Goal: Task Accomplishment & Management: Use online tool/utility

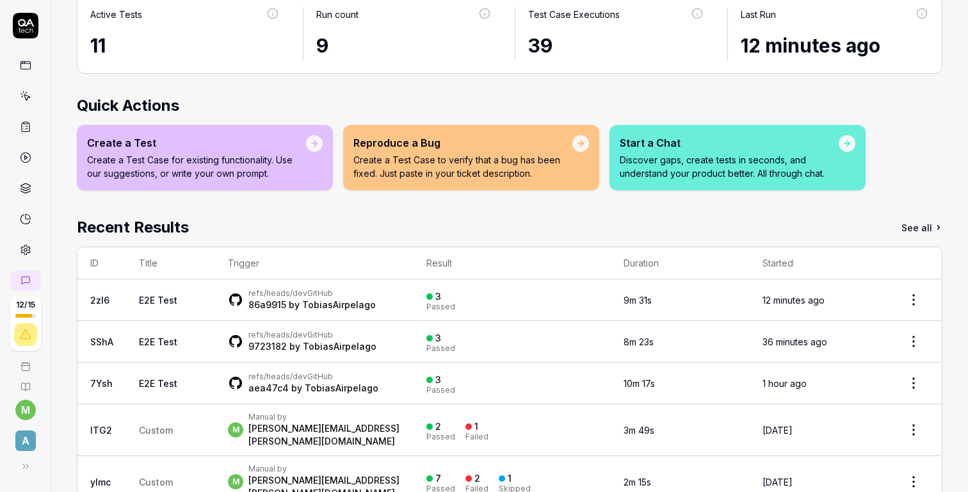
scroll to position [113, 0]
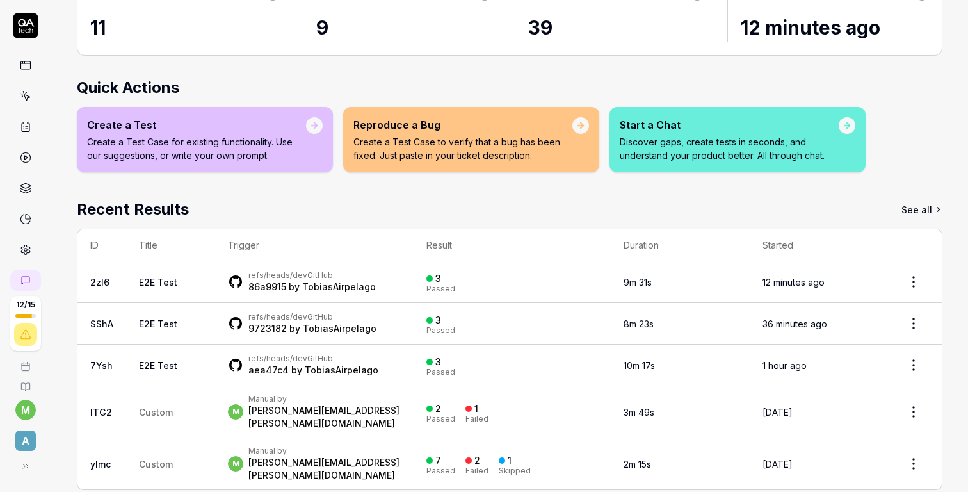
click at [398, 277] on div "refs/heads/dev GitHub 86a9915 by [PERSON_NAME]" at bounding box center [314, 281] width 172 height 23
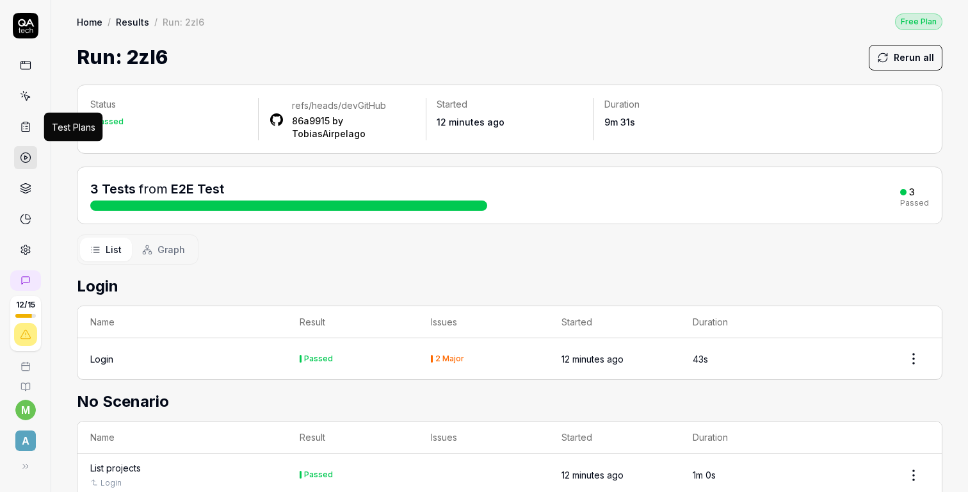
click at [28, 126] on icon at bounding box center [26, 127] width 12 height 12
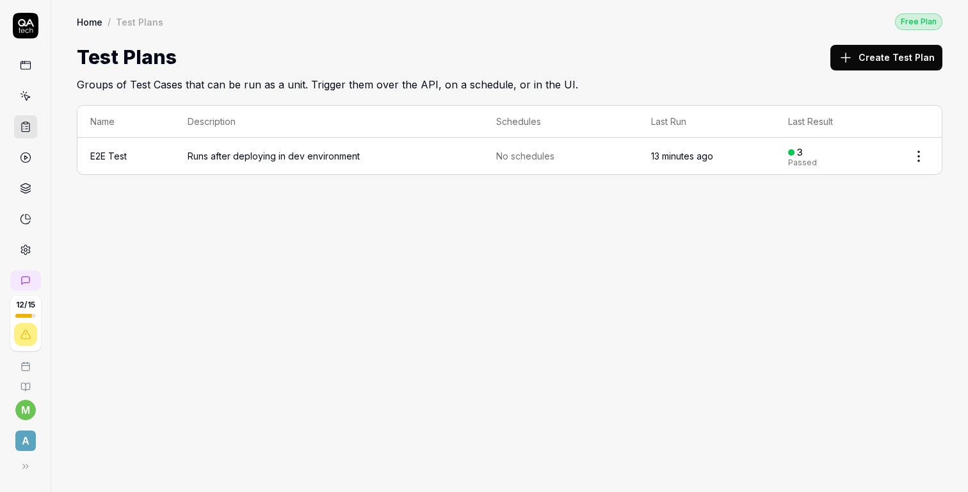
click at [28, 68] on icon at bounding box center [26, 66] width 12 height 12
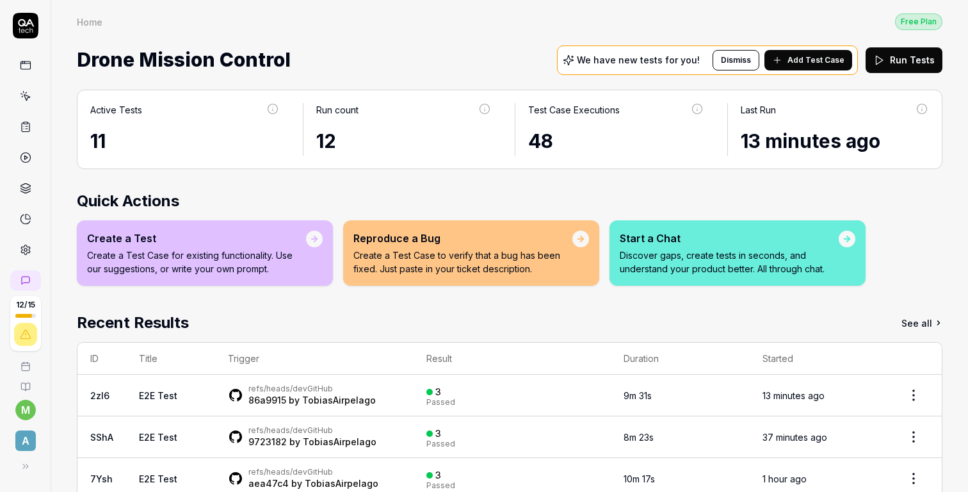
click at [453, 186] on div "Active Tests 11 Run count 12 Test Case Executions 48 Last Run 13 minutes ago Qu…" at bounding box center [509, 353] width 917 height 552
click at [822, 60] on span "Add Test Case" at bounding box center [816, 60] width 57 height 12
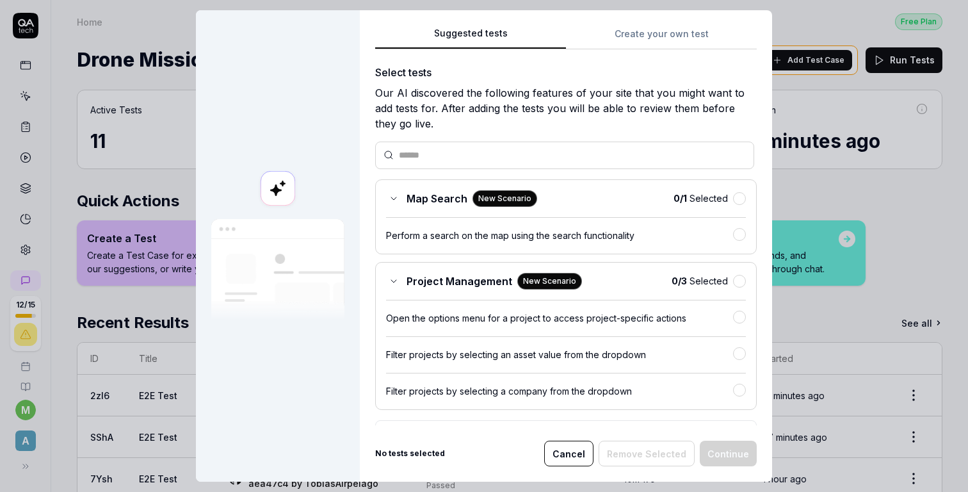
click at [658, 27] on button "Create your own test" at bounding box center [661, 37] width 191 height 23
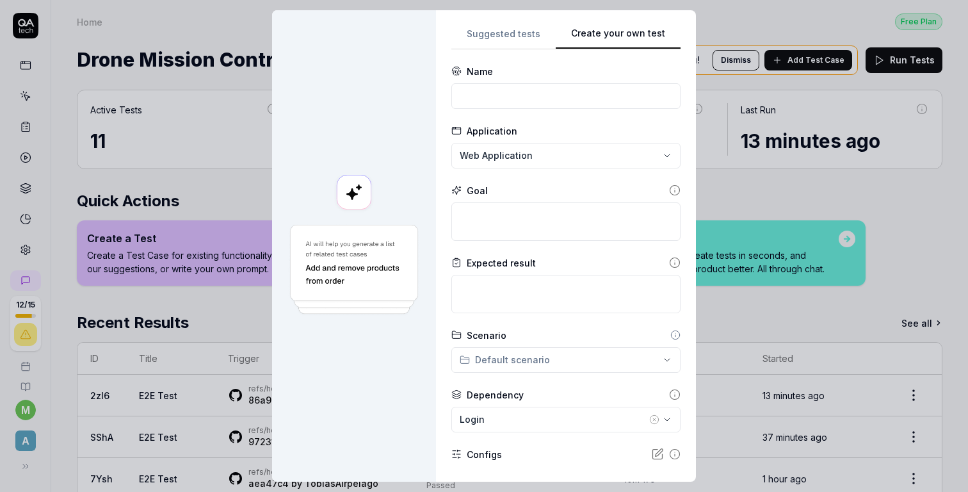
click at [494, 34] on button "Suggested tests" at bounding box center [504, 37] width 104 height 23
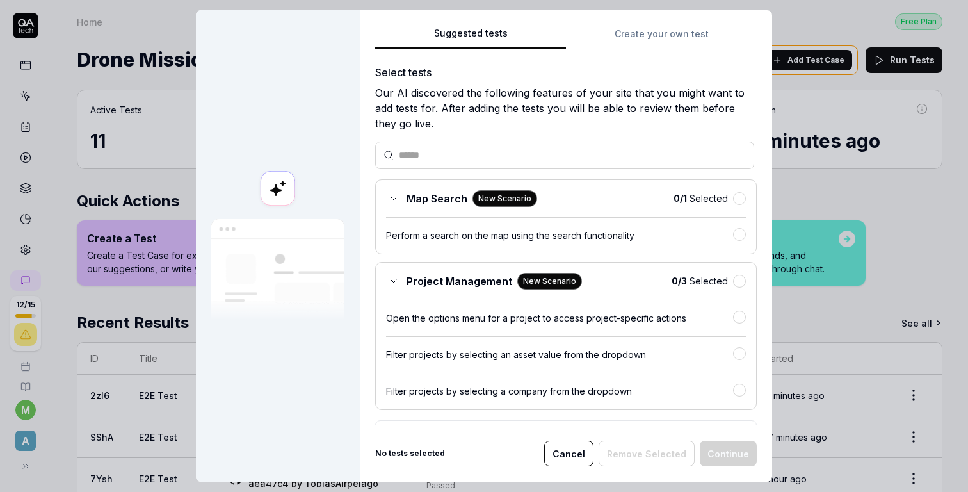
click at [663, 51] on div "Suggested tests Create your own test Select tests Our AI discovered the followi…" at bounding box center [566, 226] width 382 height 400
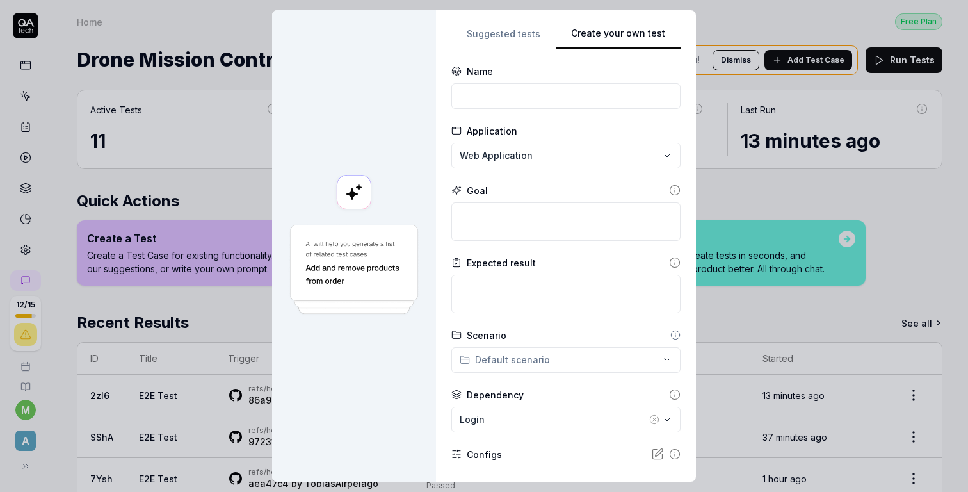
click at [665, 38] on button "Create your own test" at bounding box center [618, 37] width 125 height 23
click at [547, 97] on input at bounding box center [566, 96] width 229 height 26
type input "Dynamically test all the things"
drag, startPoint x: 601, startPoint y: 95, endPoint x: 441, endPoint y: 96, distance: 159.5
click at [441, 96] on div "**********" at bounding box center [566, 245] width 260 height 471
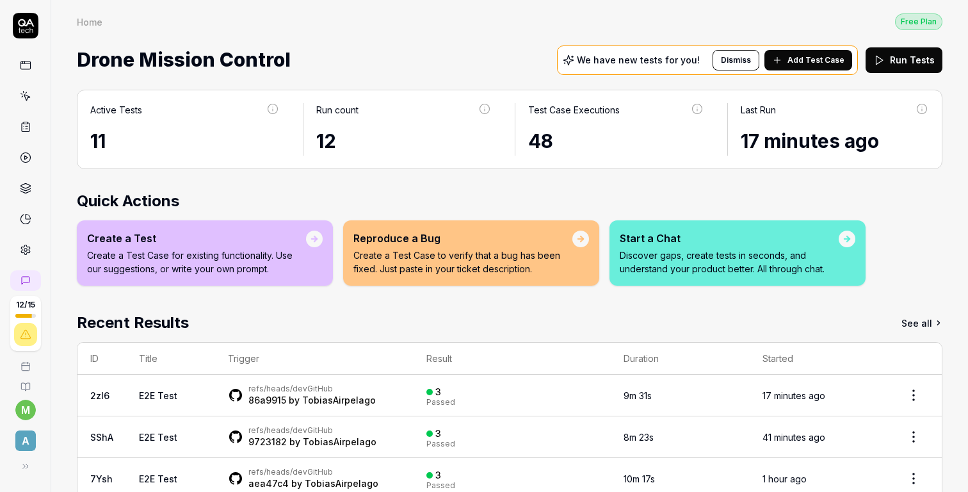
click at [335, 184] on div "Active Tests 11 Run count 12 Test Case Executions 48 Last Run 17 minutes ago Qu…" at bounding box center [509, 353] width 917 height 552
click at [26, 120] on link at bounding box center [25, 126] width 23 height 23
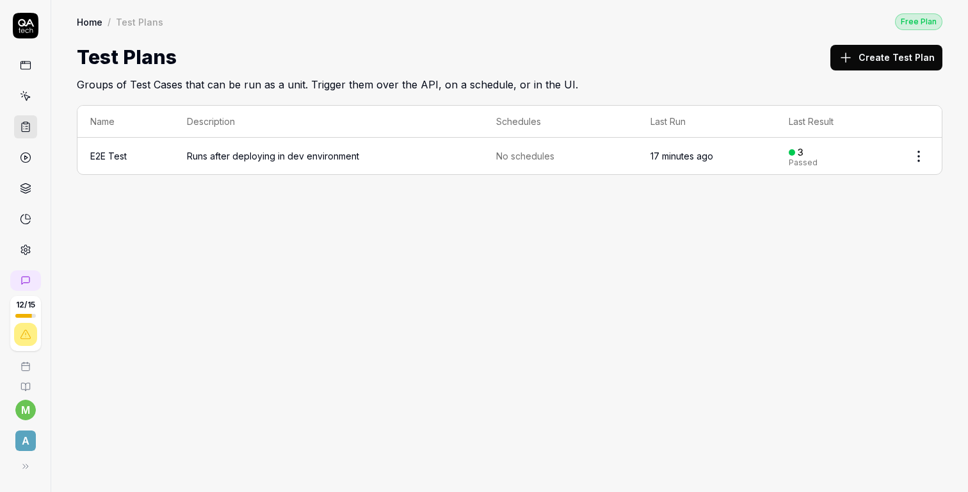
click at [217, 154] on span "Runs after deploying in dev environment" at bounding box center [328, 155] width 283 height 13
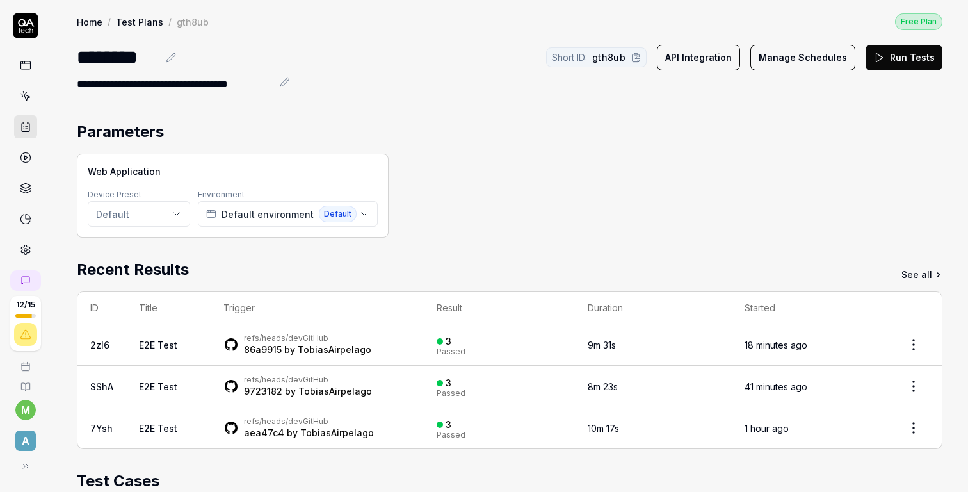
click at [712, 58] on button "API Integration" at bounding box center [698, 58] width 83 height 26
click at [28, 101] on icon at bounding box center [26, 96] width 12 height 12
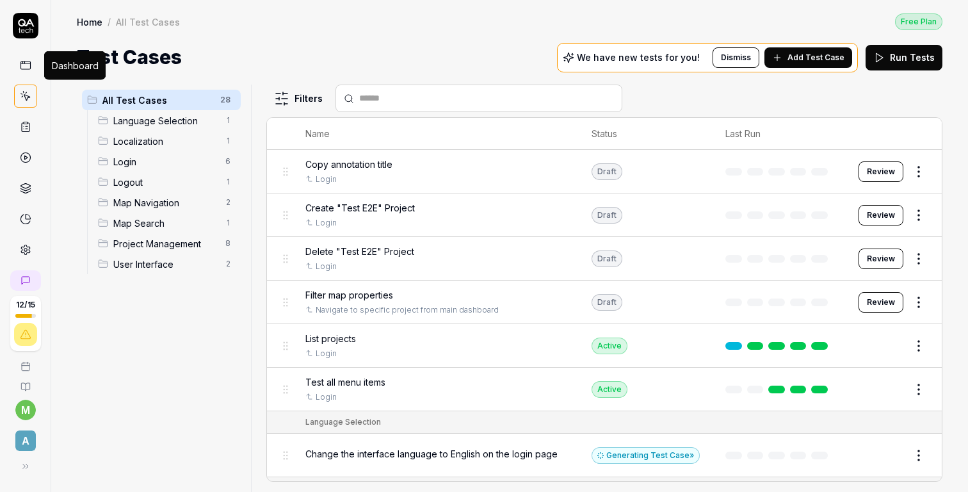
click at [25, 65] on icon at bounding box center [26, 66] width 12 height 12
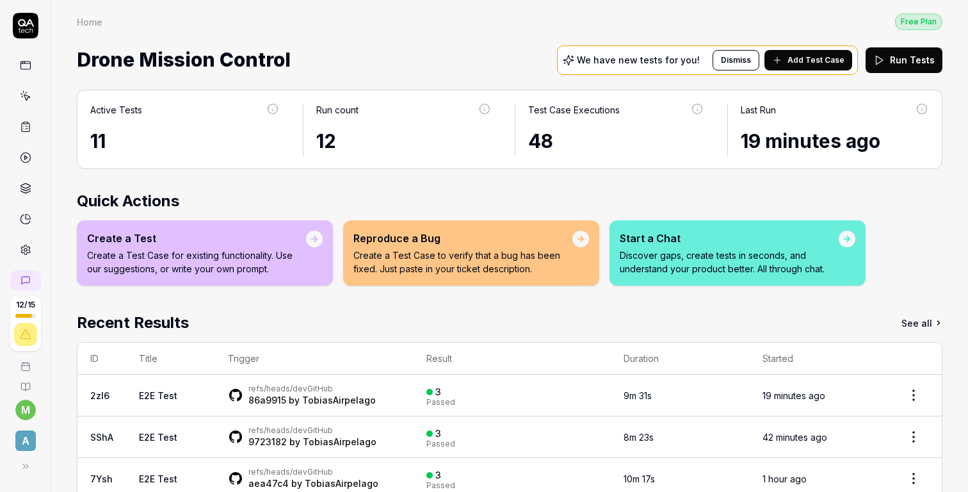
click at [508, 200] on h2 "Quick Actions" at bounding box center [510, 201] width 866 height 23
click at [626, 195] on h2 "Quick Actions" at bounding box center [510, 201] width 866 height 23
click at [406, 317] on div "Recent Results See all" at bounding box center [510, 322] width 866 height 23
